Goal: Task Accomplishment & Management: Complete application form

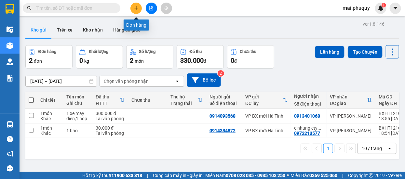
click at [134, 9] on icon "plus" at bounding box center [136, 8] width 5 height 5
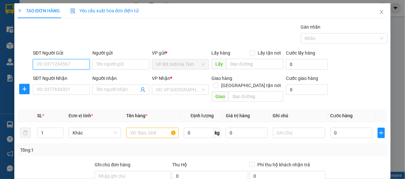
click at [50, 68] on input "SĐT Người Gửi" at bounding box center [61, 64] width 57 height 10
type input "0913294129"
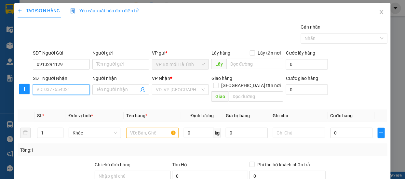
click at [46, 88] on input "SĐT Người Nhận" at bounding box center [61, 90] width 57 height 10
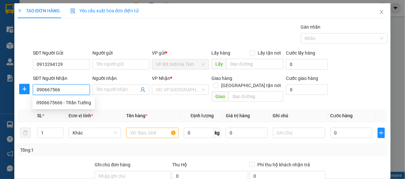
type input "0906675666"
click at [68, 105] on div "0906675666 - TRần Tướng" at bounding box center [63, 102] width 55 height 7
type input "TRần Tướng"
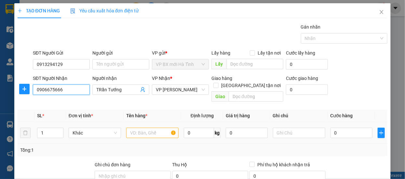
type input "0906675666"
click at [144, 128] on input "text" at bounding box center [152, 133] width 52 height 10
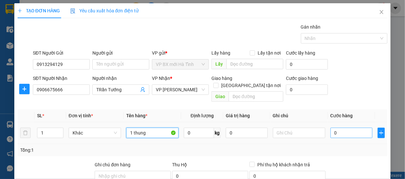
type input "1 thung"
click at [334, 128] on input "0" at bounding box center [352, 133] width 42 height 10
type input "3"
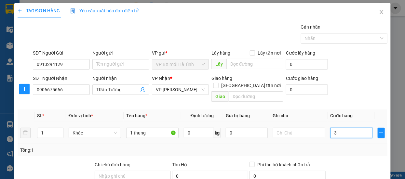
type input "30"
type input "300"
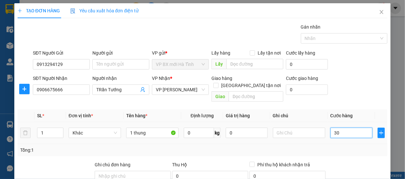
type input "300"
type input "3.000"
type input "30.000"
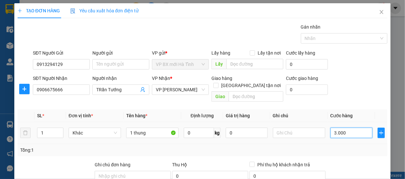
type input "30.000"
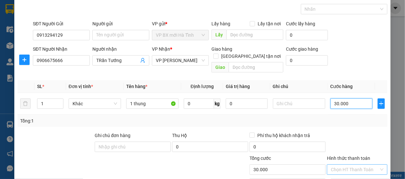
click at [378, 165] on div "Chọn HT Thanh Toán" at bounding box center [357, 170] width 61 height 10
type input "30.000"
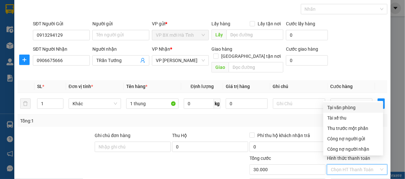
click at [342, 107] on div "Tại văn phòng" at bounding box center [353, 107] width 52 height 7
type input "0"
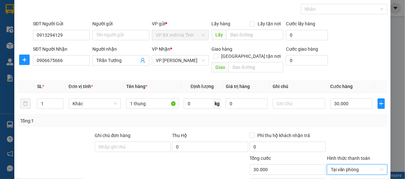
scroll to position [81, 0]
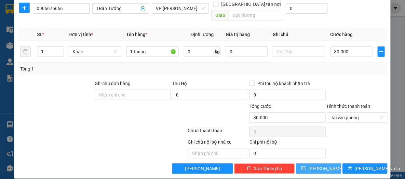
click at [306, 166] on icon "save" at bounding box center [303, 168] width 5 height 5
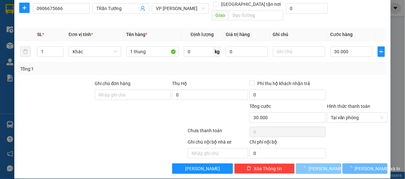
type input "0"
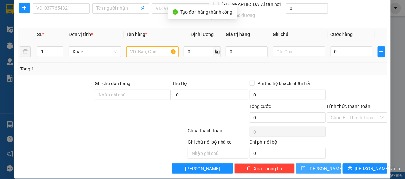
scroll to position [0, 0]
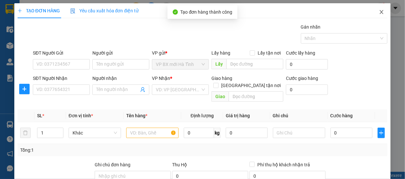
click at [378, 9] on span "Close" at bounding box center [382, 12] width 18 height 18
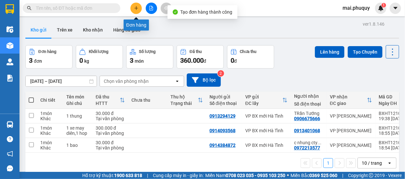
click at [136, 8] on icon "plus" at bounding box center [136, 8] width 4 height 0
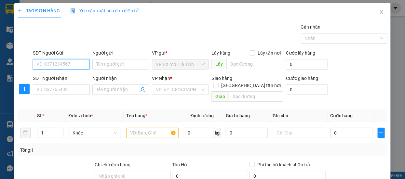
click at [70, 68] on input "SĐT Người Gửi" at bounding box center [61, 64] width 57 height 10
type input "0823541788"
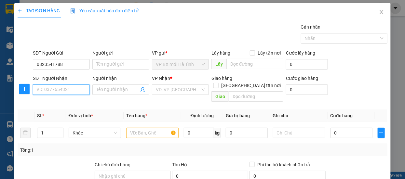
click at [59, 88] on input "SĐT Người Nhận" at bounding box center [61, 90] width 57 height 10
type input "0829604381"
click at [192, 90] on input "search" at bounding box center [178, 90] width 45 height 10
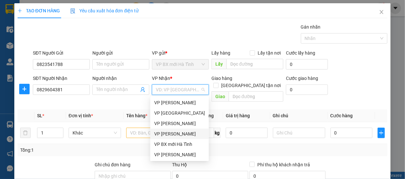
click at [173, 136] on div "VP [PERSON_NAME]" at bounding box center [179, 134] width 51 height 7
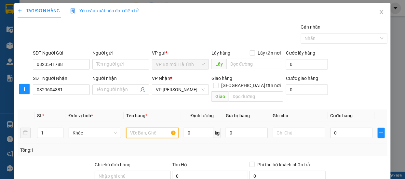
click at [133, 129] on input "text" at bounding box center [152, 133] width 52 height 10
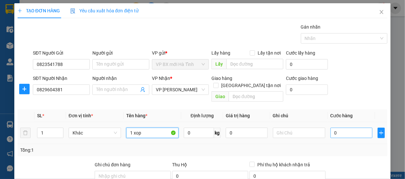
type input "1 xop"
type input "4"
type input "40"
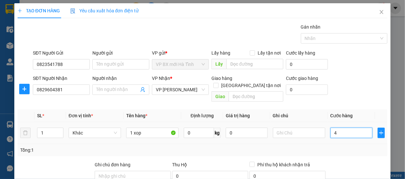
type input "40"
type input "400"
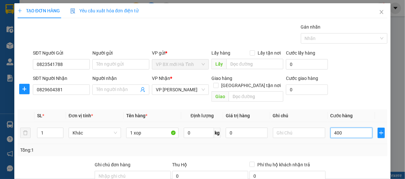
type input "4.000"
type input "40.000"
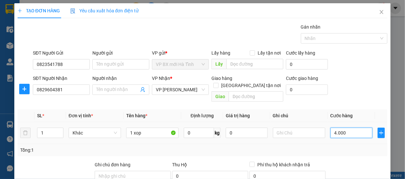
type input "40.000"
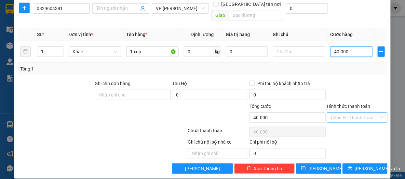
type input "40.000"
click at [372, 113] on input "Hình thức thanh toán" at bounding box center [355, 118] width 48 height 10
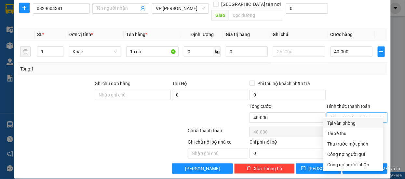
drag, startPoint x: 348, startPoint y: 124, endPoint x: 317, endPoint y: 154, distance: 43.0
click at [347, 124] on div "Tại văn phòng" at bounding box center [353, 123] width 52 height 7
type input "0"
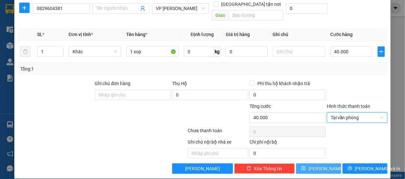
click at [313, 164] on button "[PERSON_NAME]" at bounding box center [318, 169] width 45 height 10
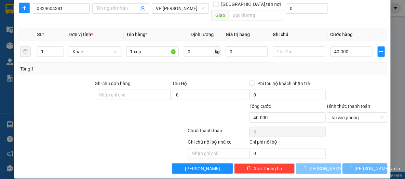
type input "0"
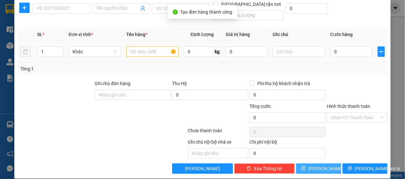
scroll to position [0, 0]
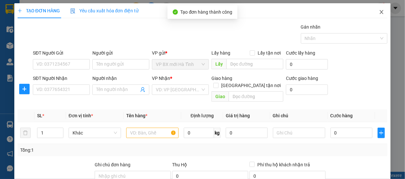
click at [379, 11] on icon "close" at bounding box center [381, 11] width 5 height 5
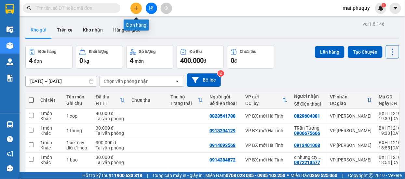
click at [135, 9] on icon "plus" at bounding box center [136, 8] width 5 height 5
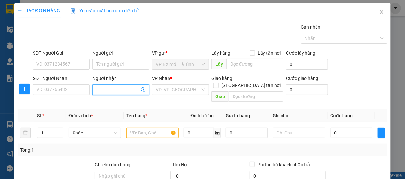
click at [109, 87] on input "Người nhận" at bounding box center [117, 89] width 43 height 7
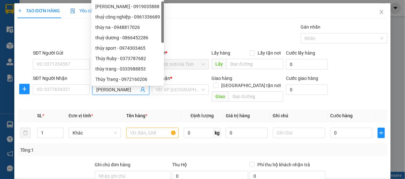
type input "[PERSON_NAME]"
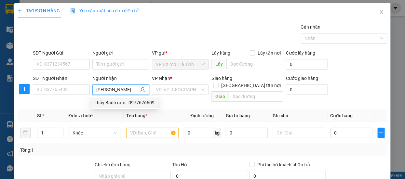
click at [146, 102] on div "thủy Bánh ram - 0977676609" at bounding box center [124, 102] width 59 height 7
type input "0977676609"
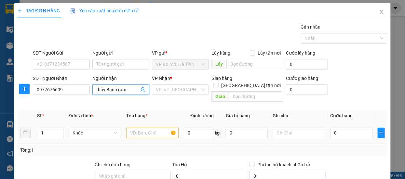
type input "thủy Bánh ram"
click at [145, 128] on input "text" at bounding box center [152, 133] width 52 height 10
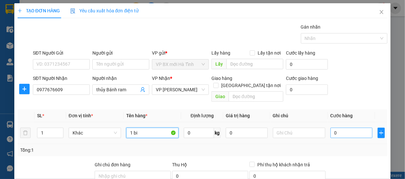
type input "1 bi"
click at [344, 130] on input "0" at bounding box center [352, 133] width 42 height 10
type input "7"
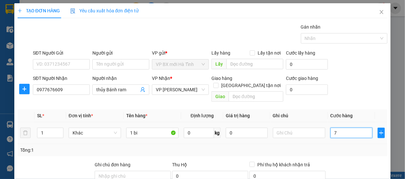
type input "70"
type input "700"
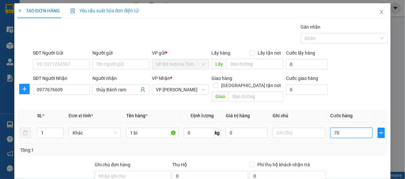
type input "700"
type input "7.000"
type input "70.000"
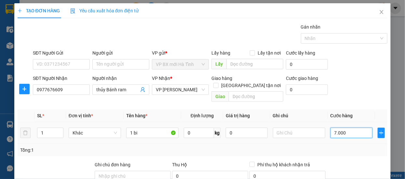
type input "70.000"
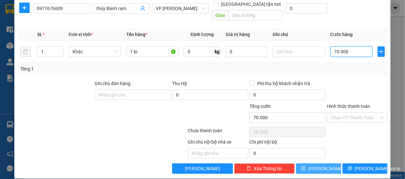
type input "70.000"
click at [319, 165] on span "[PERSON_NAME]" at bounding box center [326, 168] width 35 height 7
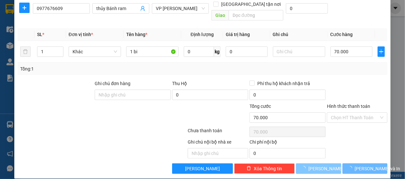
type input "0"
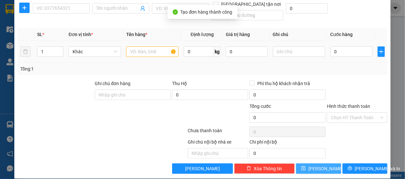
scroll to position [0, 0]
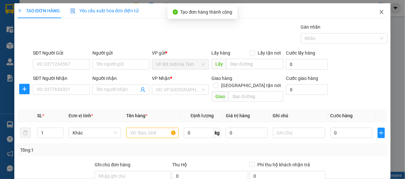
click at [383, 13] on span "Close" at bounding box center [382, 12] width 18 height 18
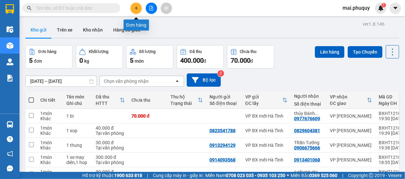
click at [136, 8] on icon "plus" at bounding box center [136, 8] width 4 height 0
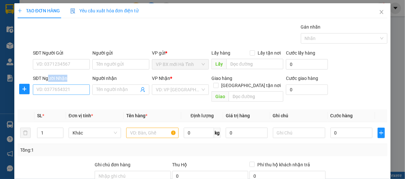
drag, startPoint x: 49, startPoint y: 81, endPoint x: 50, endPoint y: 91, distance: 10.2
click at [50, 91] on div "SĐT Người Nhận VD: 0377654321" at bounding box center [61, 86] width 57 height 23
click at [50, 91] on input "SĐT Người Nhận" at bounding box center [61, 90] width 57 height 10
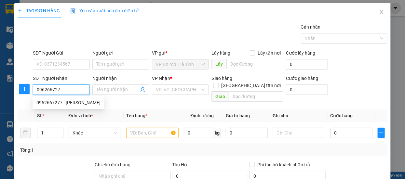
type input "0962667277"
click at [73, 100] on div "0962667277 - [PERSON_NAME]" at bounding box center [68, 102] width 64 height 7
type input "lan anh"
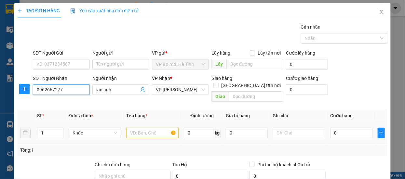
type input "0962667277"
click at [147, 128] on input "text" at bounding box center [152, 133] width 52 height 10
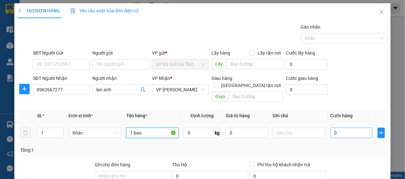
type input "1 bao"
drag, startPoint x: 334, startPoint y: 126, endPoint x: 339, endPoint y: 124, distance: 5.4
click at [334, 128] on input "0" at bounding box center [352, 133] width 42 height 10
type input "3"
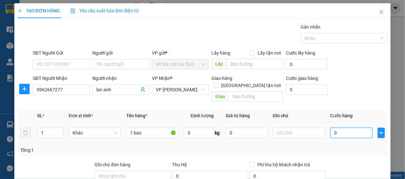
type input "3"
type input "30"
type input "300"
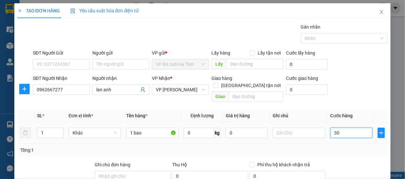
type input "300"
type input "3.000"
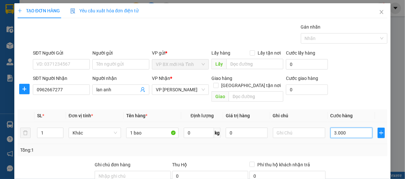
type input "30.000"
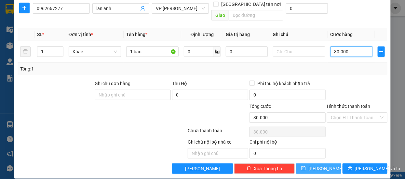
type input "30.000"
click at [321, 165] on span "[PERSON_NAME]" at bounding box center [326, 168] width 35 height 7
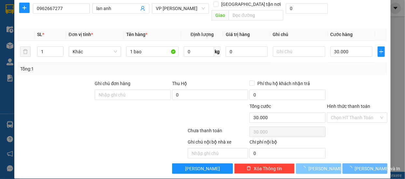
type input "0"
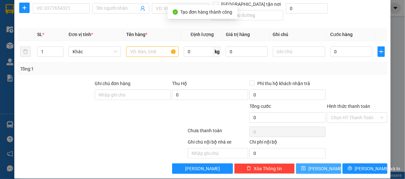
scroll to position [0, 0]
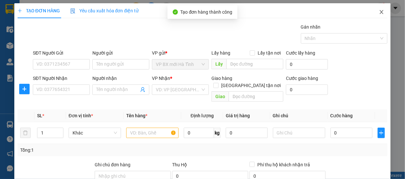
click at [375, 9] on span "Close" at bounding box center [382, 12] width 18 height 18
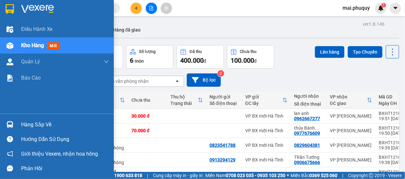
click at [8, 5] on img at bounding box center [10, 9] width 8 height 10
click at [11, 9] on img at bounding box center [10, 9] width 8 height 10
click at [12, 6] on img at bounding box center [10, 9] width 8 height 10
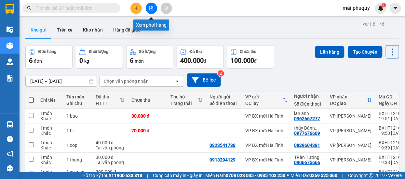
click at [154, 9] on button at bounding box center [151, 8] width 11 height 11
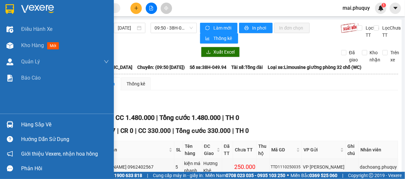
click at [9, 8] on img at bounding box center [10, 9] width 8 height 10
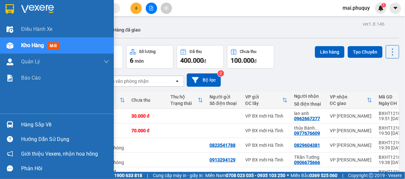
click at [9, 7] on img at bounding box center [10, 9] width 8 height 10
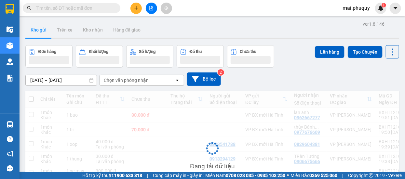
scroll to position [52, 0]
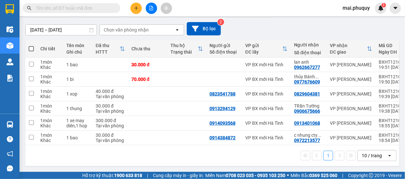
click at [54, 6] on input "text" at bounding box center [74, 8] width 77 height 7
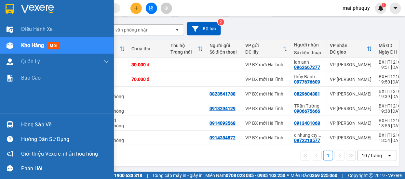
click at [3, 6] on div at bounding box center [57, 10] width 114 height 21
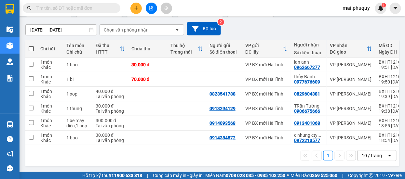
click at [62, 7] on input "text" at bounding box center [74, 8] width 77 height 7
click at [134, 8] on icon "plus" at bounding box center [136, 8] width 5 height 5
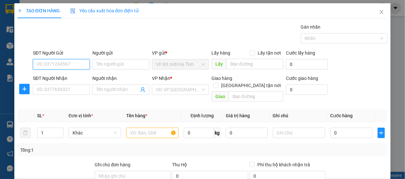
click at [43, 60] on input "SĐT Người Gửi" at bounding box center [61, 64] width 57 height 10
type input "0987688778"
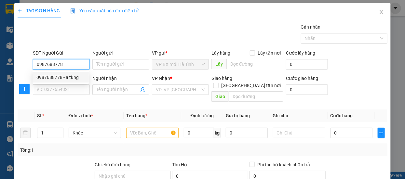
click at [65, 74] on div "0987688778 - a tùng" at bounding box center [60, 77] width 49 height 7
type input "a tùng"
type input "0987688778"
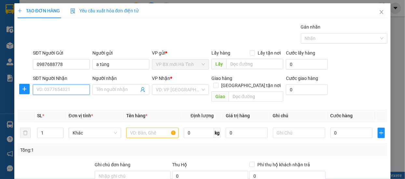
click at [58, 92] on input "SĐT Người Nhận" at bounding box center [61, 90] width 57 height 10
click at [56, 88] on input "0912527" at bounding box center [61, 90] width 57 height 10
click at [54, 89] on input "0912527" at bounding box center [61, 90] width 57 height 10
type input "0912527637"
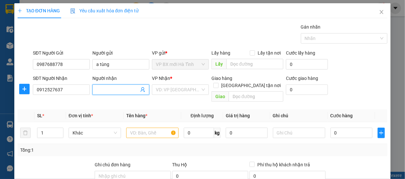
click at [97, 90] on input "Người nhận" at bounding box center [117, 89] width 43 height 7
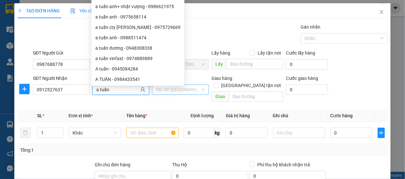
type input "a tuấn"
click at [174, 87] on input "search" at bounding box center [178, 90] width 45 height 10
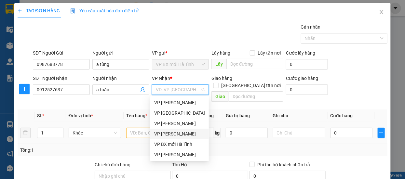
drag, startPoint x: 177, startPoint y: 133, endPoint x: 117, endPoint y: 117, distance: 62.1
click at [177, 133] on div "VP [PERSON_NAME]" at bounding box center [179, 134] width 51 height 7
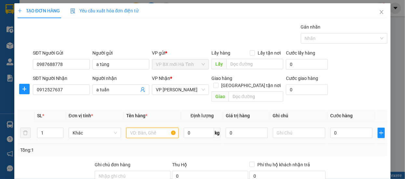
click at [136, 128] on input "text" at bounding box center [152, 133] width 52 height 10
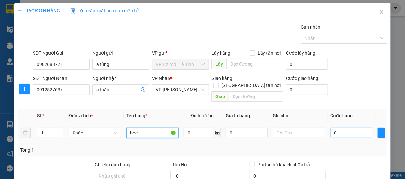
type input "bọc"
click at [340, 128] on input "0" at bounding box center [352, 133] width 42 height 10
type input "3"
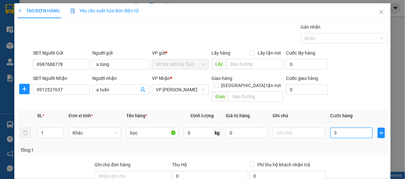
type input "30"
type input "300"
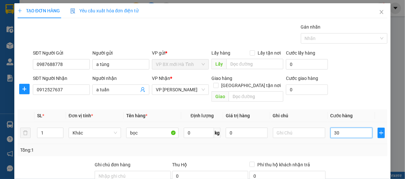
type input "300"
type input "3.000"
type input "30.000"
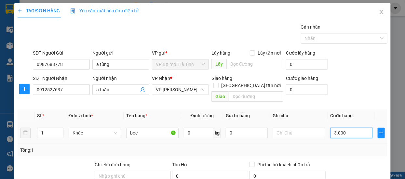
type input "30.000"
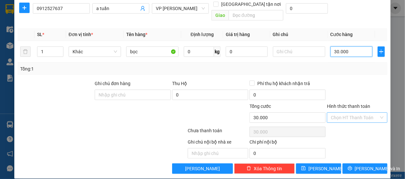
type input "30.000"
click at [348, 113] on input "Hình thức thanh toán" at bounding box center [355, 118] width 48 height 10
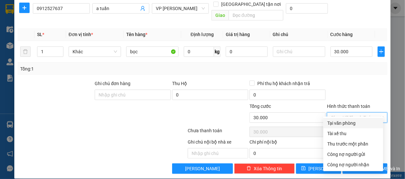
click at [335, 120] on div "Tại văn phòng" at bounding box center [353, 123] width 52 height 7
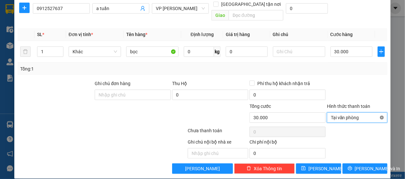
type input "30.000"
click at [307, 164] on button "[PERSON_NAME]" at bounding box center [318, 169] width 45 height 10
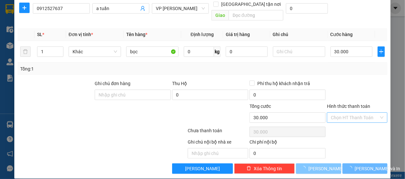
type input "0"
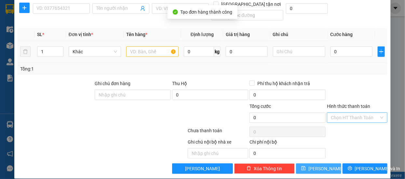
scroll to position [0, 0]
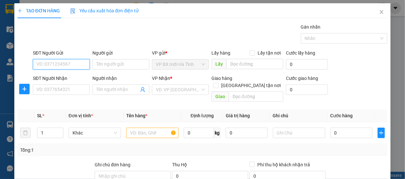
click at [50, 64] on input "SĐT Người Gửi" at bounding box center [61, 64] width 57 height 10
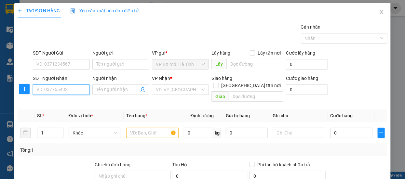
click at [43, 85] on input "SĐT Người Nhận" at bounding box center [61, 90] width 57 height 10
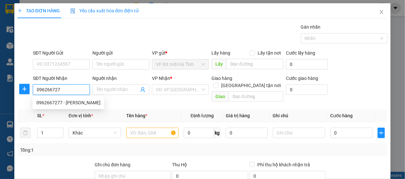
type input "0962667277"
click at [35, 104] on div "0962667277 - [PERSON_NAME]" at bounding box center [69, 103] width 72 height 10
type input "lan anh"
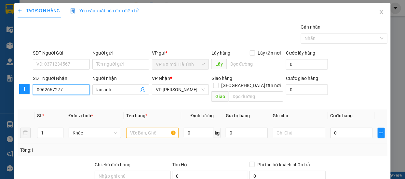
type input "0962667277"
click at [141, 128] on input "text" at bounding box center [152, 133] width 52 height 10
click at [151, 128] on input "text" at bounding box center [152, 133] width 52 height 10
click at [148, 129] on input "text" at bounding box center [152, 133] width 52 height 10
drag, startPoint x: 149, startPoint y: 125, endPoint x: 149, endPoint y: 118, distance: 6.5
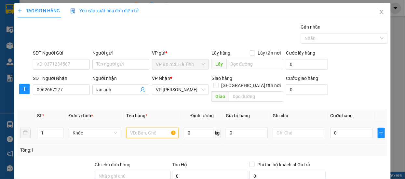
click at [149, 128] on input "text" at bounding box center [152, 133] width 52 height 10
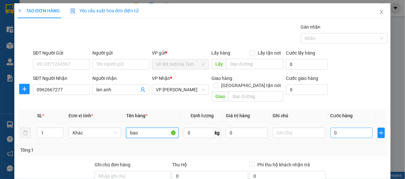
type input "bao"
click at [338, 128] on input "0" at bounding box center [352, 133] width 42 height 10
type input "3"
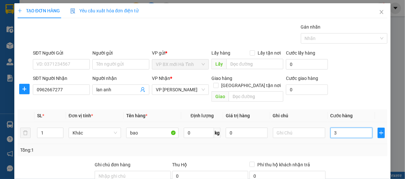
type input "30"
type input "300"
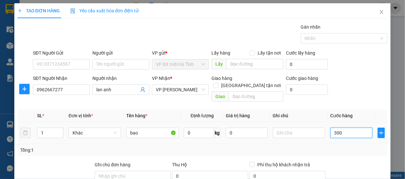
type input "300"
type input "3.000"
type input "30.000"
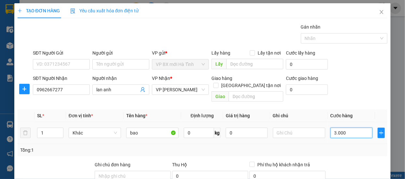
type input "30.000"
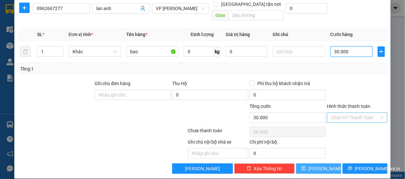
type input "30.000"
click at [313, 165] on button "[PERSON_NAME]" at bounding box center [318, 169] width 45 height 10
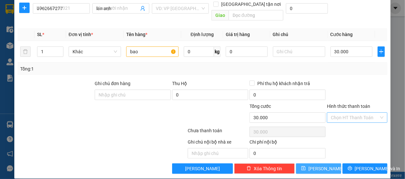
type input "0"
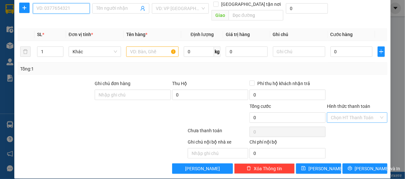
click at [58, 6] on input "SĐT Người Nhận" at bounding box center [61, 8] width 57 height 10
click at [8, 16] on div "TẠO ĐƠN HÀNG Yêu cầu xuất hóa đơn điện tử Transit Pickup Surcharge Ids Transit …" at bounding box center [202, 89] width 405 height 179
click at [8, 10] on div "TẠO ĐƠN HÀNG Yêu cầu xuất hóa đơn điện tử Transit Pickup Surcharge Ids Transit …" at bounding box center [202, 89] width 405 height 179
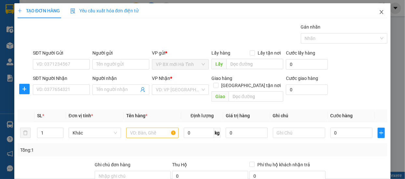
drag, startPoint x: 374, startPoint y: 13, endPoint x: 76, endPoint y: 12, distance: 298.2
click at [374, 13] on span "Close" at bounding box center [382, 12] width 18 height 18
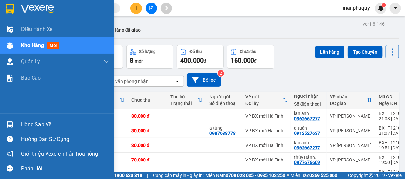
click at [10, 8] on img at bounding box center [10, 9] width 8 height 10
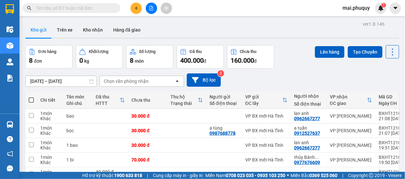
click at [58, 11] on input "text" at bounding box center [74, 8] width 77 height 7
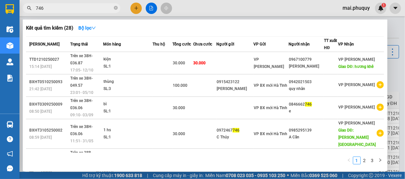
type input "746"
click at [134, 8] on div at bounding box center [202, 89] width 405 height 179
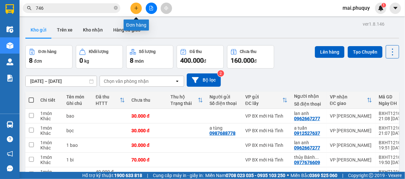
click at [134, 5] on button at bounding box center [136, 8] width 11 height 11
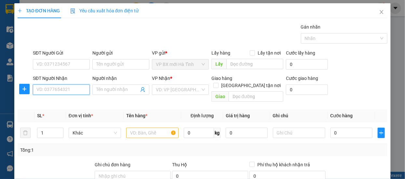
click at [48, 88] on input "SĐT Người Nhận" at bounding box center [61, 90] width 57 height 10
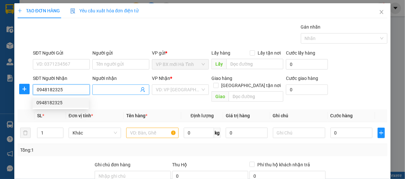
type input "0948182325"
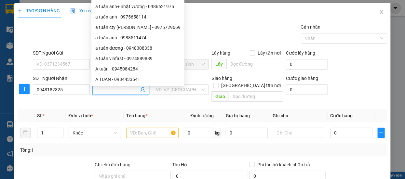
drag, startPoint x: 101, startPoint y: 88, endPoint x: 62, endPoint y: 101, distance: 41.5
click at [63, 102] on div "Transit Pickup Surcharge Ids Transit Deliver Surcharge Ids Transit Deliver Surc…" at bounding box center [203, 139] width 370 height 232
click at [96, 90] on input "Người nhận" at bounding box center [117, 89] width 43 height 7
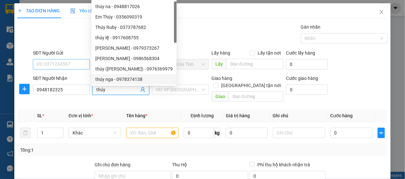
type input "thúy"
click at [49, 61] on input "SĐT Người Gửi" at bounding box center [61, 64] width 57 height 10
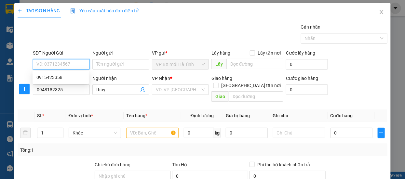
click at [46, 63] on input "SĐT Người Gửi" at bounding box center [61, 64] width 57 height 10
type input "0364691932"
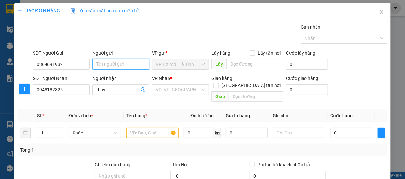
click at [102, 64] on input "Người gửi" at bounding box center [120, 64] width 57 height 10
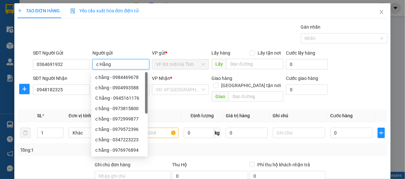
type input "c Hằng"
click at [71, 94] on div "SĐT Người Nhận 0948182325" at bounding box center [61, 86] width 57 height 23
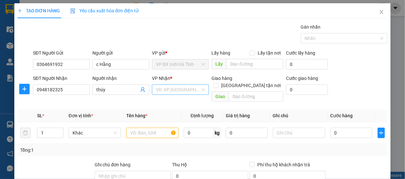
click at [174, 91] on input "search" at bounding box center [178, 90] width 45 height 10
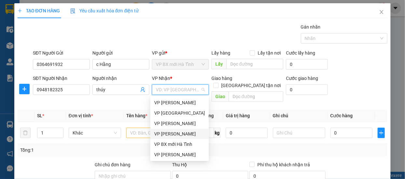
drag, startPoint x: 176, startPoint y: 134, endPoint x: 147, endPoint y: 132, distance: 29.1
click at [176, 134] on div "VP [PERSON_NAME]" at bounding box center [179, 134] width 51 height 7
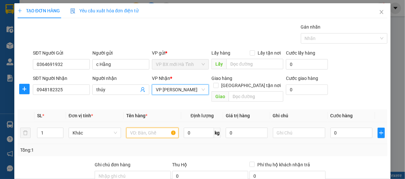
drag, startPoint x: 140, startPoint y: 127, endPoint x: 140, endPoint y: 124, distance: 3.6
click at [140, 128] on input "text" at bounding box center [152, 133] width 52 height 10
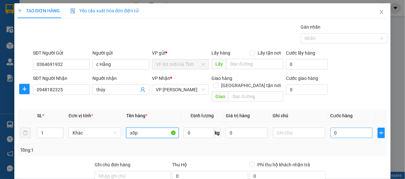
type input "xốp"
click at [337, 128] on input "0" at bounding box center [352, 133] width 42 height 10
type input "3"
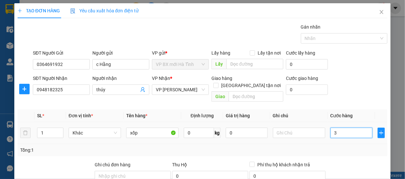
type input "30"
type input "300"
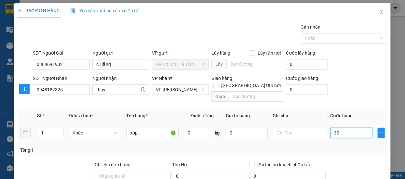
type input "300"
type input "3.000"
type input "30.000"
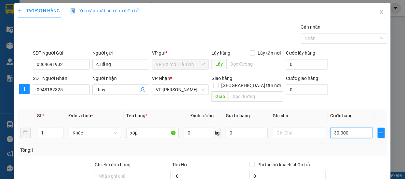
type input "30.000"
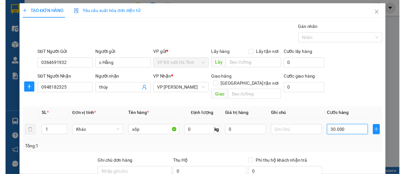
scroll to position [81, 0]
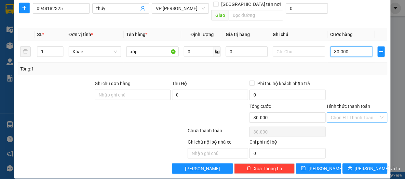
type input "30.000"
click at [353, 113] on input "Hình thức thanh toán" at bounding box center [355, 118] width 48 height 10
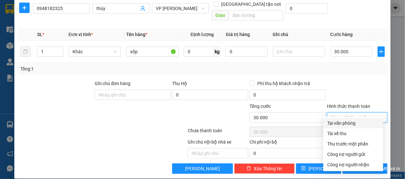
click at [339, 123] on div "Tại văn phòng" at bounding box center [353, 123] width 52 height 7
type input "0"
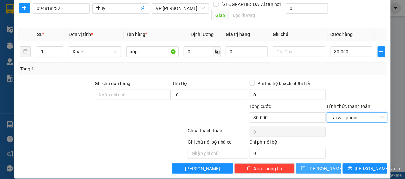
click at [306, 164] on button "[PERSON_NAME]" at bounding box center [318, 169] width 45 height 10
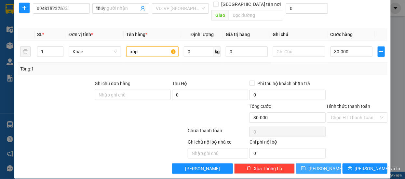
type input "0"
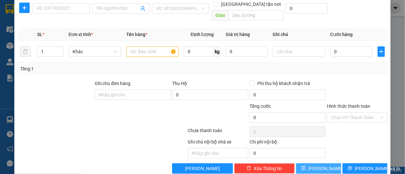
scroll to position [0, 0]
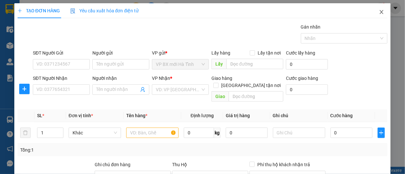
drag, startPoint x: 377, startPoint y: 13, endPoint x: 22, endPoint y: 8, distance: 354.5
click at [379, 13] on icon "close" at bounding box center [381, 11] width 5 height 5
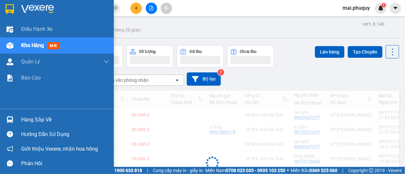
click at [9, 7] on img at bounding box center [10, 9] width 8 height 10
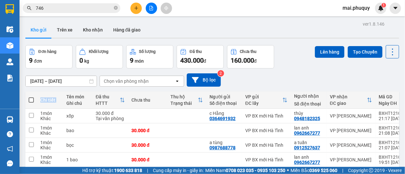
drag, startPoint x: 30, startPoint y: 96, endPoint x: 65, endPoint y: 94, distance: 35.5
click at [65, 94] on tr "Chi tiết Tên món Ghi chú Đã thu HTTT Chưa thu Thu hộ Trạng thái Người gửi Số đi…" at bounding box center [238, 100] width 426 height 17
click at [34, 99] on th at bounding box center [31, 100] width 12 height 17
click at [33, 102] on span at bounding box center [31, 100] width 5 height 5
click at [31, 97] on input "checkbox" at bounding box center [31, 97] width 0 height 0
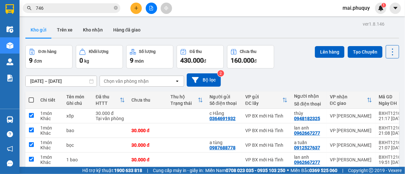
checkbox input "true"
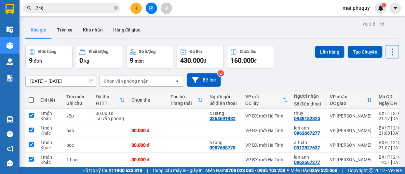
checkbox input "true"
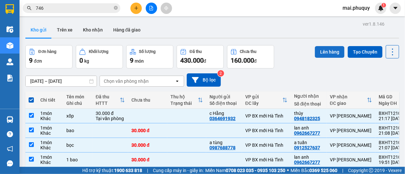
click at [327, 51] on button "Lên hàng" at bounding box center [330, 52] width 30 height 12
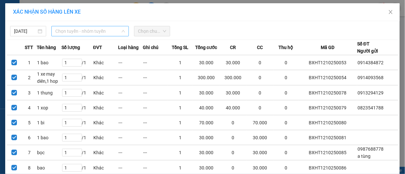
click at [72, 33] on span "Chọn tuyến - nhóm tuyến" at bounding box center [90, 31] width 70 height 10
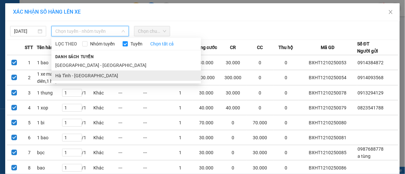
click at [75, 75] on li "Hà Tĩnh - [GEOGRAPHIC_DATA]" at bounding box center [126, 76] width 150 height 10
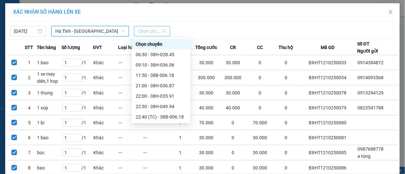
click at [152, 29] on span "Chọn chuyến" at bounding box center [152, 31] width 28 height 10
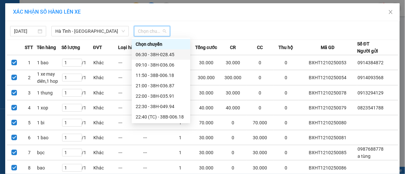
scroll to position [21, 0]
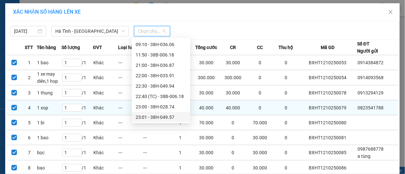
click at [168, 114] on div "23:01 - 38H-049.57" at bounding box center [161, 117] width 51 height 7
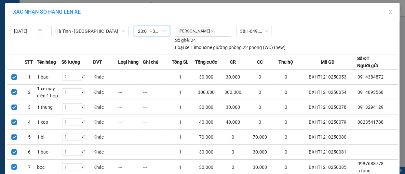
scroll to position [75, 0]
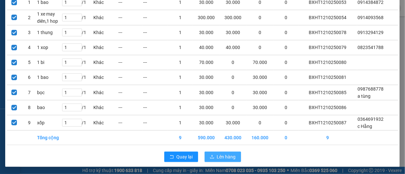
click at [227, 158] on span "Lên hàng" at bounding box center [226, 157] width 19 height 7
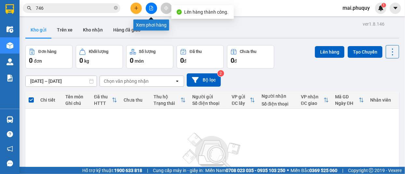
click at [149, 9] on icon "file-add" at bounding box center [151, 8] width 5 height 5
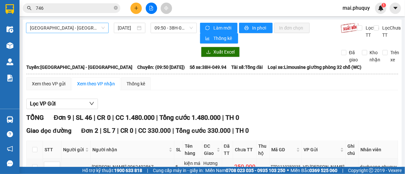
drag, startPoint x: 76, startPoint y: 29, endPoint x: 67, endPoint y: 34, distance: 10.2
click at [76, 29] on span "[GEOGRAPHIC_DATA] - [GEOGRAPHIC_DATA]" at bounding box center [67, 28] width 75 height 10
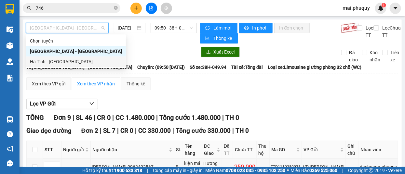
drag, startPoint x: 42, startPoint y: 60, endPoint x: 117, endPoint y: 43, distance: 77.0
click at [111, 47] on body "Kết quả tìm kiếm ( 28 ) Bộ lọc Mã ĐH Trạng thái Món hàng Thu hộ Tổng cước Chưa …" at bounding box center [202, 87] width 405 height 174
click at [61, 61] on div "Hà Tĩnh - [GEOGRAPHIC_DATA]" at bounding box center [76, 61] width 92 height 7
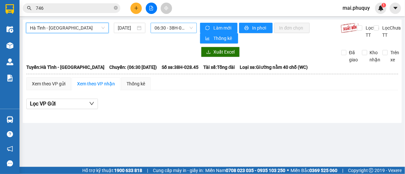
click at [171, 28] on span "06:30 - 38H-028.45" at bounding box center [174, 28] width 38 height 10
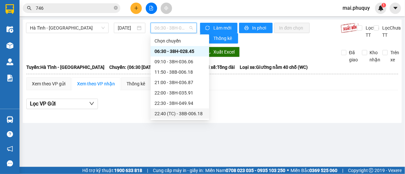
scroll to position [21, 0]
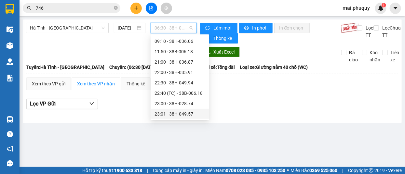
click at [192, 113] on div "23:01 - 38H-049.57" at bounding box center [180, 114] width 51 height 7
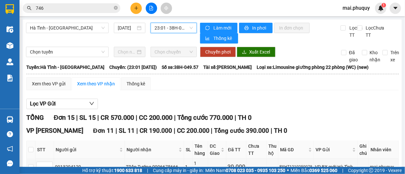
scroll to position [237, 0]
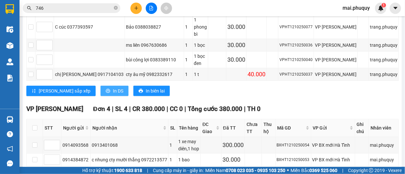
click at [113, 88] on span "In DS" at bounding box center [118, 91] width 10 height 7
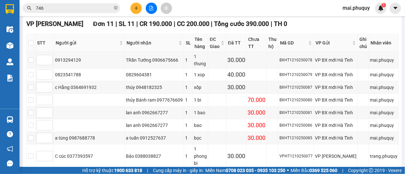
scroll to position [166, 0]
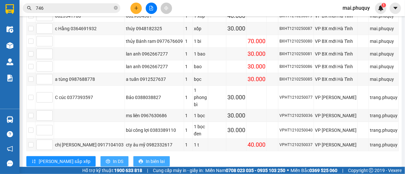
drag, startPoint x: 93, startPoint y: 152, endPoint x: 111, endPoint y: 148, distance: 17.9
click at [113, 158] on span "In DS" at bounding box center [118, 161] width 10 height 7
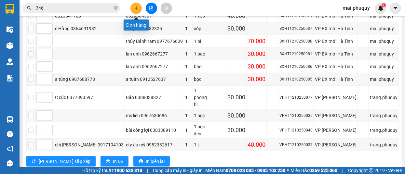
click at [138, 6] on icon "plus" at bounding box center [136, 8] width 5 height 5
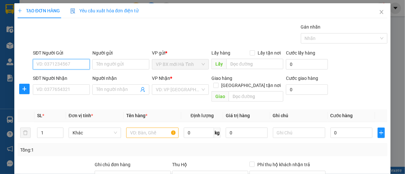
click at [46, 66] on input "SĐT Người Gửi" at bounding box center [61, 64] width 57 height 10
click at [44, 68] on input "SĐT Người Gửi" at bounding box center [61, 64] width 57 height 10
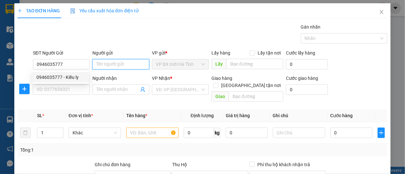
click at [99, 64] on input "Người gửi" at bounding box center [120, 64] width 57 height 10
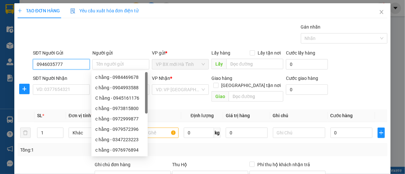
click at [66, 63] on input "0946035777" at bounding box center [61, 64] width 57 height 10
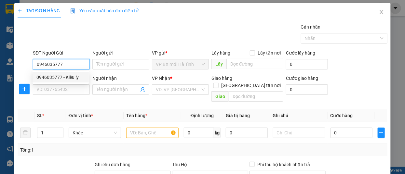
drag, startPoint x: 64, startPoint y: 74, endPoint x: 64, endPoint y: 81, distance: 6.5
click at [64, 75] on div "0946035777 - Kiều ly" at bounding box center [60, 77] width 49 height 7
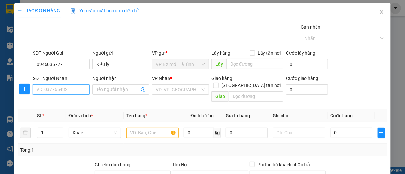
click at [56, 89] on input "SĐT Người Nhận" at bounding box center [61, 90] width 57 height 10
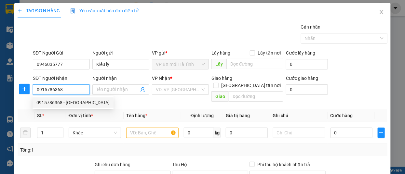
click at [56, 101] on div "0915786368 - [GEOGRAPHIC_DATA]" at bounding box center [72, 102] width 73 height 7
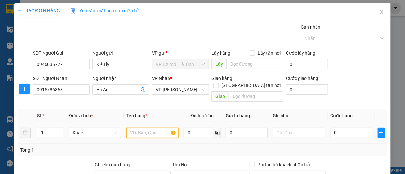
click at [152, 128] on input "text" at bounding box center [152, 133] width 52 height 10
click at [143, 128] on input "text" at bounding box center [152, 133] width 52 height 10
drag, startPoint x: 246, startPoint y: 78, endPoint x: 231, endPoint y: 87, distance: 17.4
click at [244, 78] on div "Giao hàng [GEOGRAPHIC_DATA] tận nơi" at bounding box center [248, 78] width 72 height 7
drag, startPoint x: 229, startPoint y: 87, endPoint x: 233, endPoint y: 89, distance: 4.5
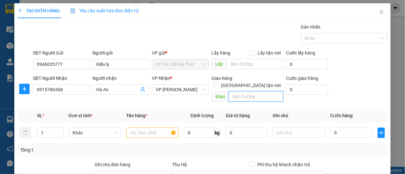
click at [229, 91] on input "text" at bounding box center [256, 96] width 55 height 10
click at [233, 91] on input "text" at bounding box center [256, 96] width 55 height 10
click at [219, 83] on span at bounding box center [216, 85] width 5 height 5
click at [218, 83] on input "[GEOGRAPHIC_DATA] tận nơi" at bounding box center [216, 85] width 5 height 5
click at [232, 91] on input "text" at bounding box center [256, 96] width 55 height 10
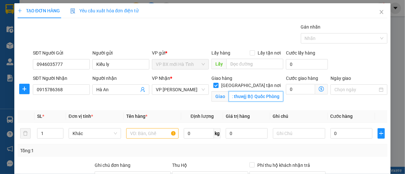
scroll to position [0, 7]
drag, startPoint x: 230, startPoint y: 90, endPoint x: 243, endPoint y: 91, distance: 12.0
click at [244, 91] on input "khu biệt thuwjj Bộ Quốc Phòng" at bounding box center [256, 96] width 55 height 10
click at [241, 91] on input "khu biệt thuwjj Bộ Quốc Phòng" at bounding box center [256, 96] width 55 height 10
drag, startPoint x: 240, startPoint y: 90, endPoint x: 252, endPoint y: 91, distance: 12.1
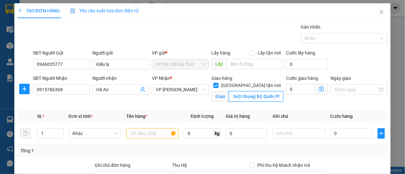
click at [253, 91] on input "khu biệt thuwjj Bộ Quốc Phòng" at bounding box center [256, 96] width 55 height 10
click at [257, 91] on input "khu biệt thự Bộ Quốc Phòng" at bounding box center [256, 96] width 55 height 10
click at [291, 91] on input "0" at bounding box center [300, 89] width 29 height 10
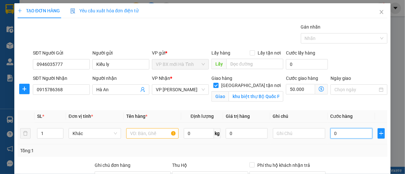
click at [333, 135] on input "0" at bounding box center [352, 134] width 42 height 10
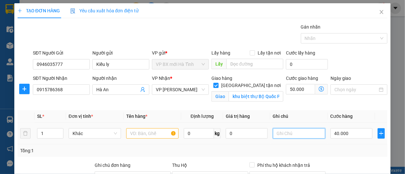
click at [283, 137] on input "text" at bounding box center [299, 134] width 52 height 10
drag, startPoint x: 285, startPoint y: 134, endPoint x: 290, endPoint y: 135, distance: 4.3
click at [290, 135] on input "cước 50+ síp 50" at bounding box center [299, 134] width 52 height 10
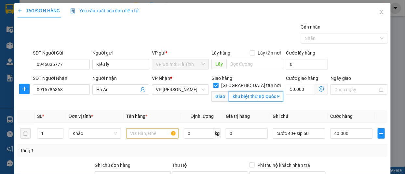
click at [230, 91] on input "khu biệt thự Bộ Quốc Phòng, ngõ 120, đường Hoàng Quốc Việt" at bounding box center [256, 96] width 55 height 10
click at [229, 91] on input "khu biệt thự Bộ Quốc Phòng, ngõ 120, đường Hoàng Quốc Việt" at bounding box center [256, 96] width 55 height 10
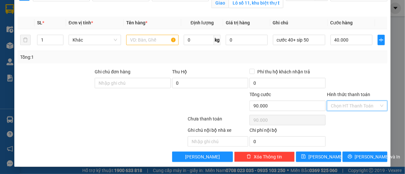
click at [336, 108] on input "Hình thức thanh toán" at bounding box center [355, 106] width 48 height 10
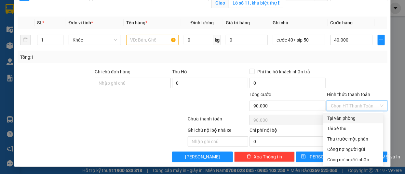
click at [337, 118] on div "Tại văn phòng" at bounding box center [353, 118] width 52 height 7
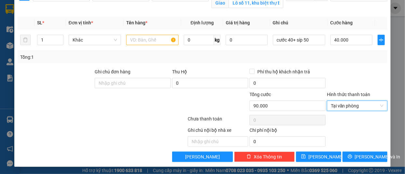
scroll to position [64, 0]
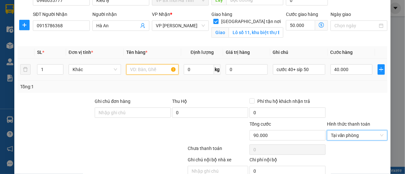
click at [133, 68] on input "text" at bounding box center [152, 69] width 52 height 10
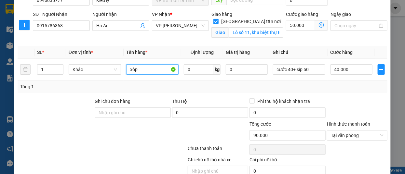
scroll to position [94, 0]
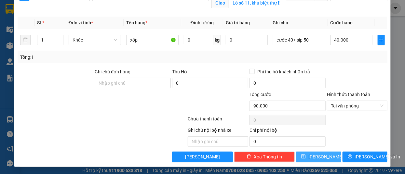
click at [306, 156] on icon "save" at bounding box center [303, 157] width 5 height 5
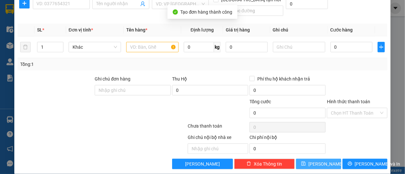
scroll to position [0, 0]
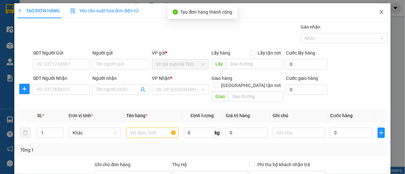
drag, startPoint x: 378, startPoint y: 14, endPoint x: 288, endPoint y: 3, distance: 91.3
click at [379, 14] on icon "close" at bounding box center [381, 11] width 5 height 5
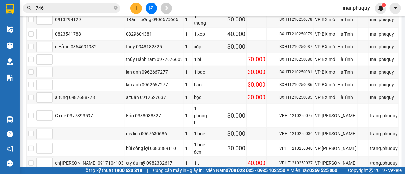
scroll to position [237, 0]
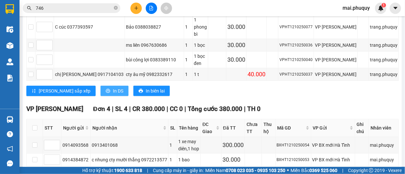
click at [113, 88] on span "In DS" at bounding box center [118, 91] width 10 height 7
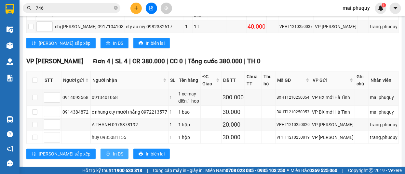
click at [113, 151] on span "In DS" at bounding box center [118, 154] width 10 height 7
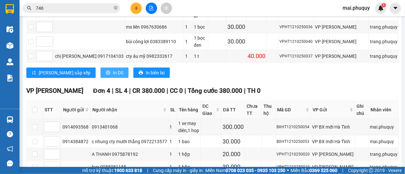
click at [113, 69] on span "In DS" at bounding box center [118, 72] width 10 height 7
click at [101, 68] on button "In DS" at bounding box center [115, 73] width 28 height 10
click at [138, 8] on icon "plus" at bounding box center [136, 8] width 4 height 0
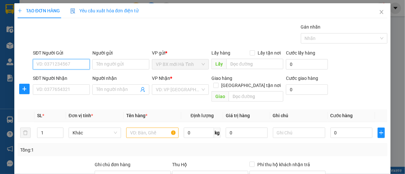
click at [57, 63] on input "SĐT Người Gửi" at bounding box center [61, 64] width 57 height 10
click at [55, 78] on div "0911676778" at bounding box center [60, 77] width 49 height 7
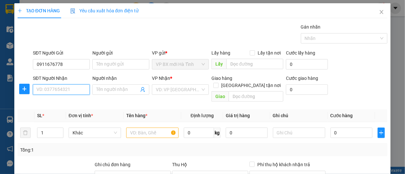
click at [52, 92] on input "SĐT Người Nhận" at bounding box center [61, 90] width 57 height 10
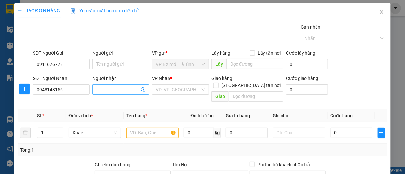
click at [105, 86] on input "Người nhận" at bounding box center [117, 89] width 43 height 7
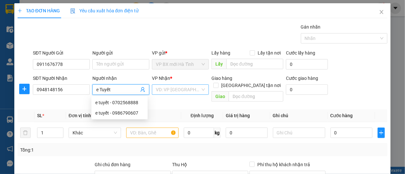
click at [168, 89] on input "search" at bounding box center [178, 90] width 45 height 10
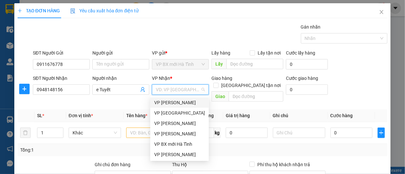
click at [181, 101] on div "VP [PERSON_NAME]" at bounding box center [179, 102] width 51 height 7
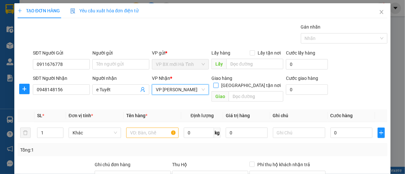
click at [218, 83] on input "[GEOGRAPHIC_DATA] tận nơi" at bounding box center [216, 85] width 5 height 5
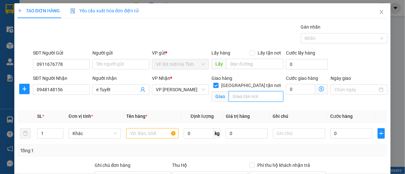
click at [245, 91] on input "text" at bounding box center [256, 96] width 55 height 10
click at [133, 131] on input "text" at bounding box center [152, 134] width 52 height 10
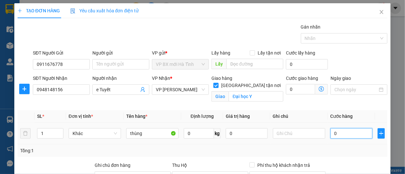
click at [332, 138] on input "0" at bounding box center [352, 134] width 42 height 10
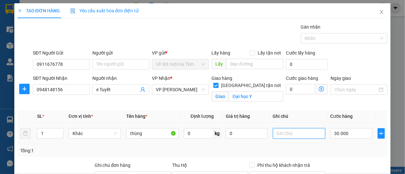
click at [288, 134] on input "text" at bounding box center [299, 134] width 52 height 10
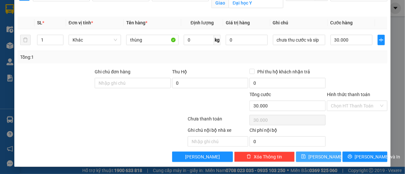
click at [317, 155] on span "[PERSON_NAME]" at bounding box center [326, 157] width 35 height 7
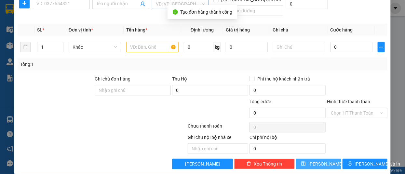
scroll to position [0, 0]
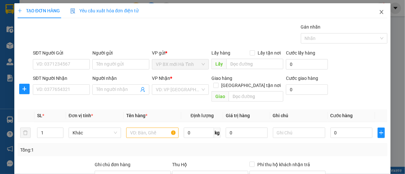
drag, startPoint x: 378, startPoint y: 12, endPoint x: 352, endPoint y: 3, distance: 28.2
click at [380, 12] on icon "close" at bounding box center [382, 12] width 4 height 4
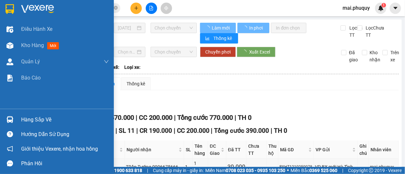
click at [13, 7] on img at bounding box center [10, 9] width 8 height 10
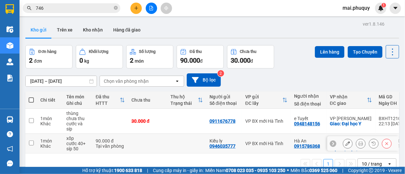
click at [32, 141] on input "checkbox" at bounding box center [31, 143] width 5 height 5
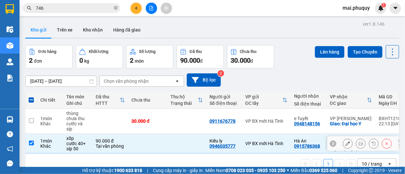
click at [346, 142] on icon at bounding box center [348, 144] width 5 height 5
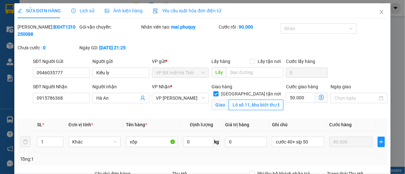
click at [238, 100] on input "Lô số 11, khu biệt thự Bộ Quốc Phòng, ngõ 120, đường Hoàng Quốc Việt" at bounding box center [256, 105] width 55 height 10
click at [237, 100] on input "Lô số 11, khu biệt thự Bộ Quốc Phòng, ngõ 120, đường Hoàng Quốc Việt" at bounding box center [256, 105] width 55 height 10
click at [380, 10] on icon "close" at bounding box center [381, 11] width 5 height 5
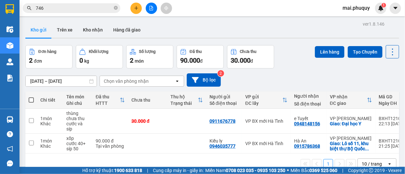
drag, startPoint x: 30, startPoint y: 101, endPoint x: 34, endPoint y: 100, distance: 3.8
click at [30, 101] on span at bounding box center [31, 100] width 5 height 5
click at [31, 97] on input "checkbox" at bounding box center [31, 97] width 0 height 0
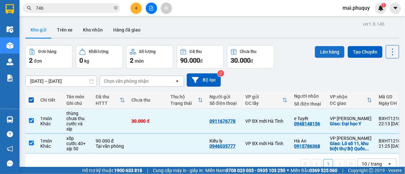
click at [329, 52] on button "Lên hàng" at bounding box center [330, 52] width 30 height 12
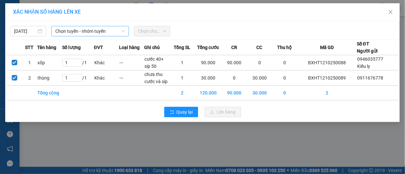
click at [84, 29] on span "Chọn tuyến - nhóm tuyến" at bounding box center [90, 31] width 70 height 10
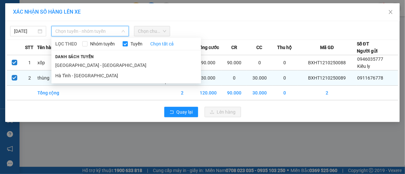
click at [74, 75] on li "Hà Tĩnh - [GEOGRAPHIC_DATA]" at bounding box center [126, 76] width 150 height 10
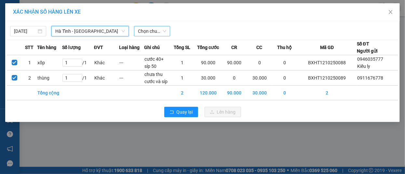
click at [144, 29] on span "Chọn chuyến" at bounding box center [152, 31] width 28 height 10
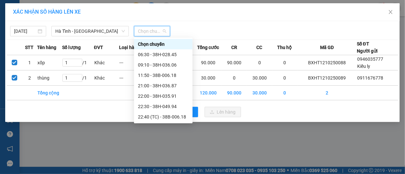
scroll to position [21, 0]
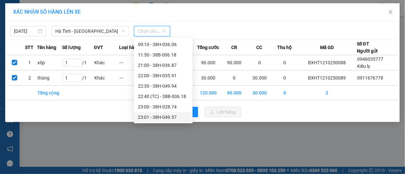
click at [171, 118] on div "23:01 - 38H-049.57" at bounding box center [163, 117] width 51 height 7
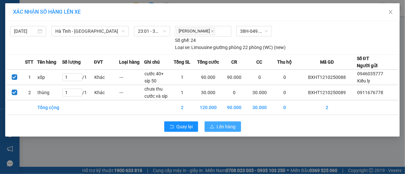
click at [223, 126] on span "Lên hàng" at bounding box center [226, 126] width 19 height 7
